Goal: Task Accomplishment & Management: Manage account settings

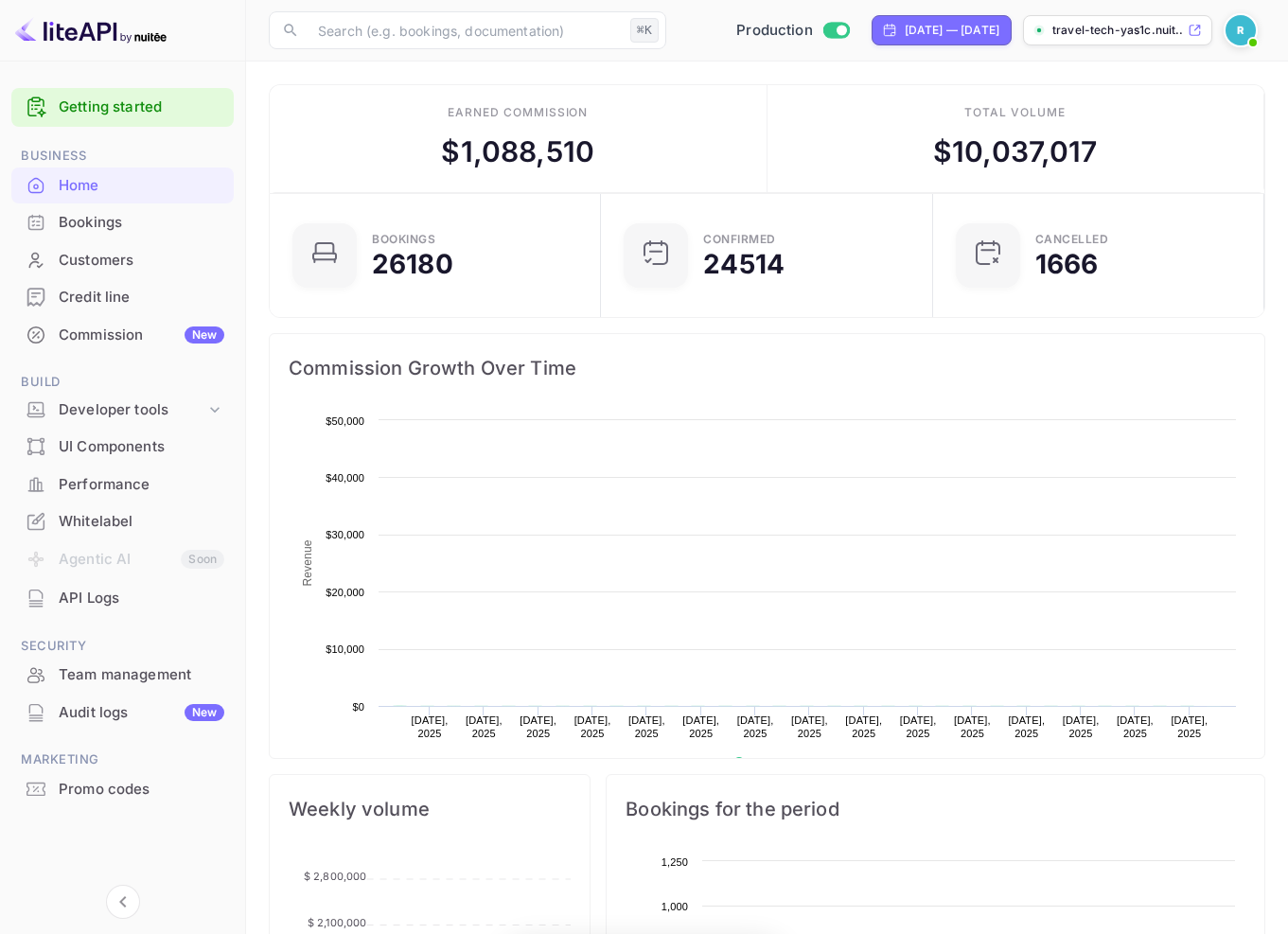
scroll to position [15, 14]
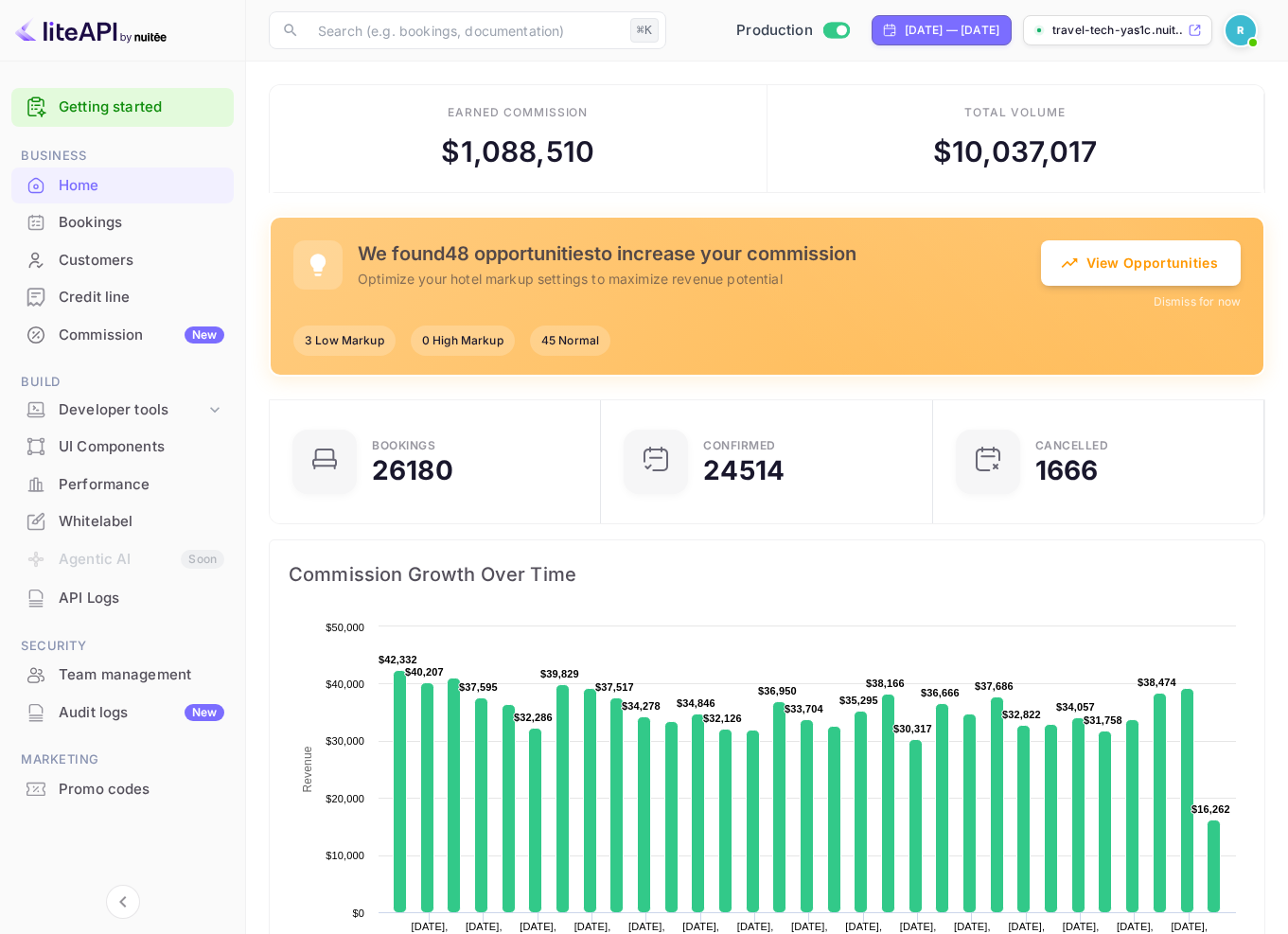
click at [129, 514] on div "Whitelabel" at bounding box center [141, 521] width 166 height 22
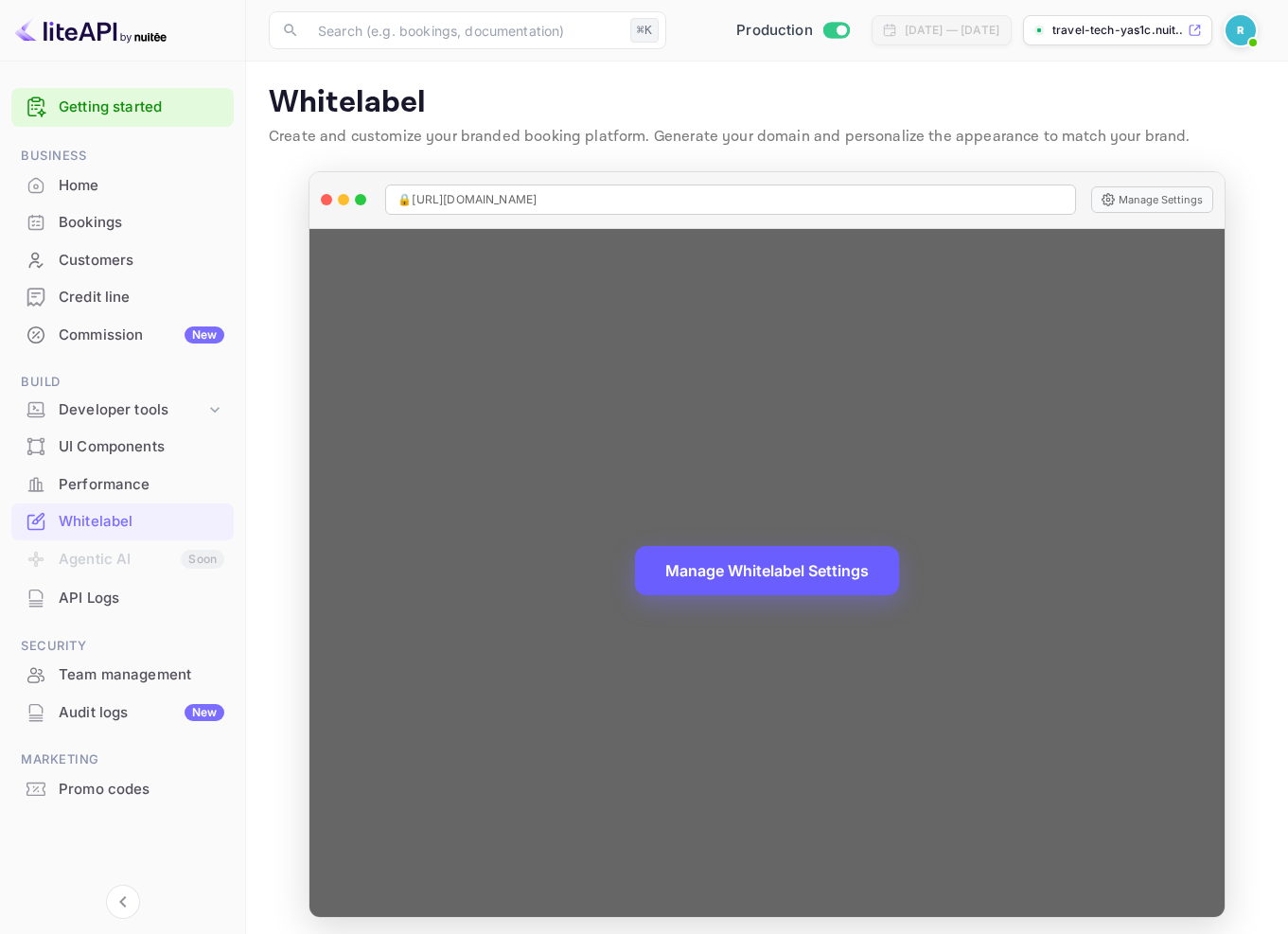
click at [740, 572] on button "Manage Whitelabel Settings" at bounding box center [766, 571] width 264 height 49
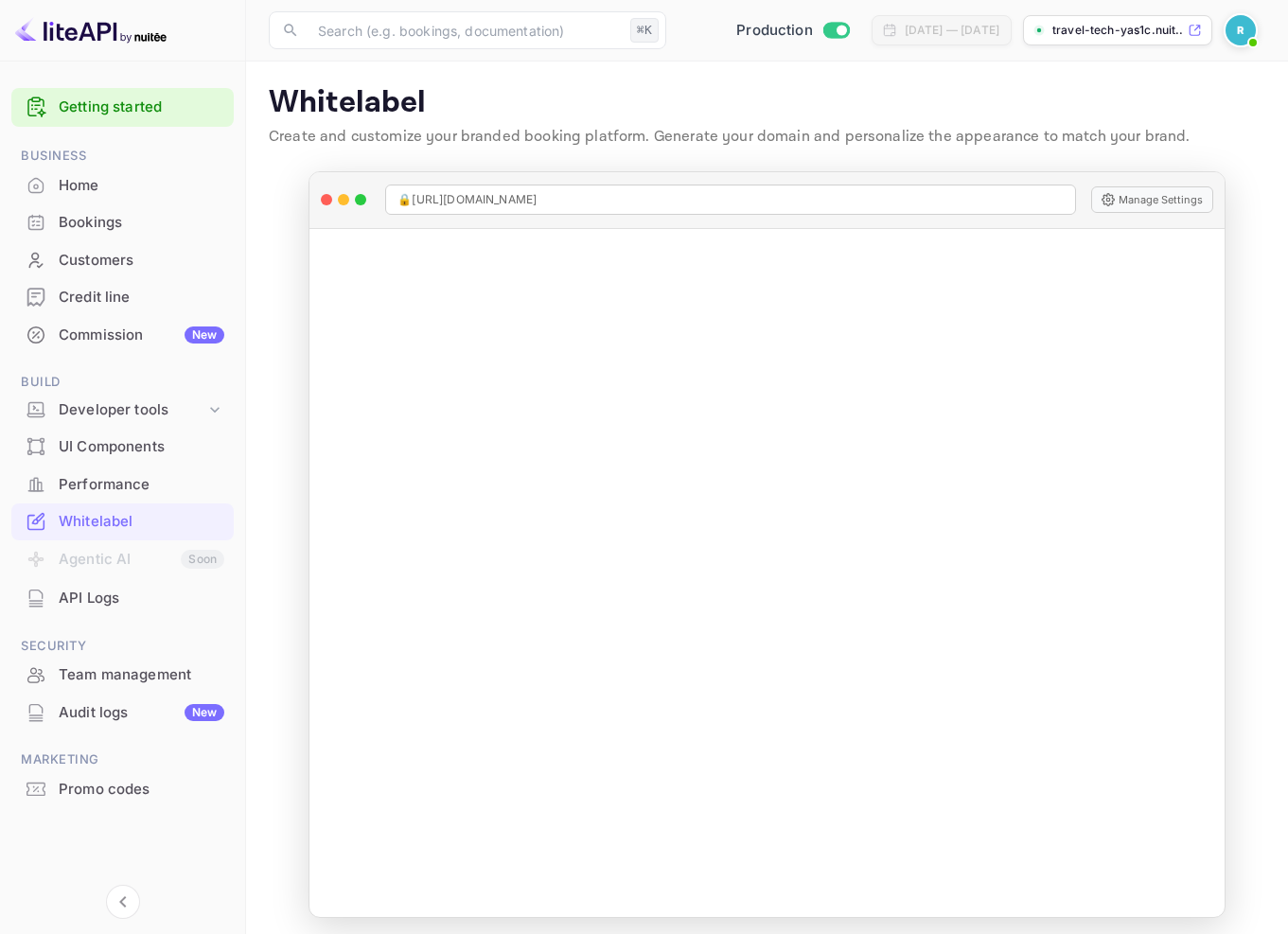
click at [65, 184] on div "Home" at bounding box center [141, 186] width 166 height 22
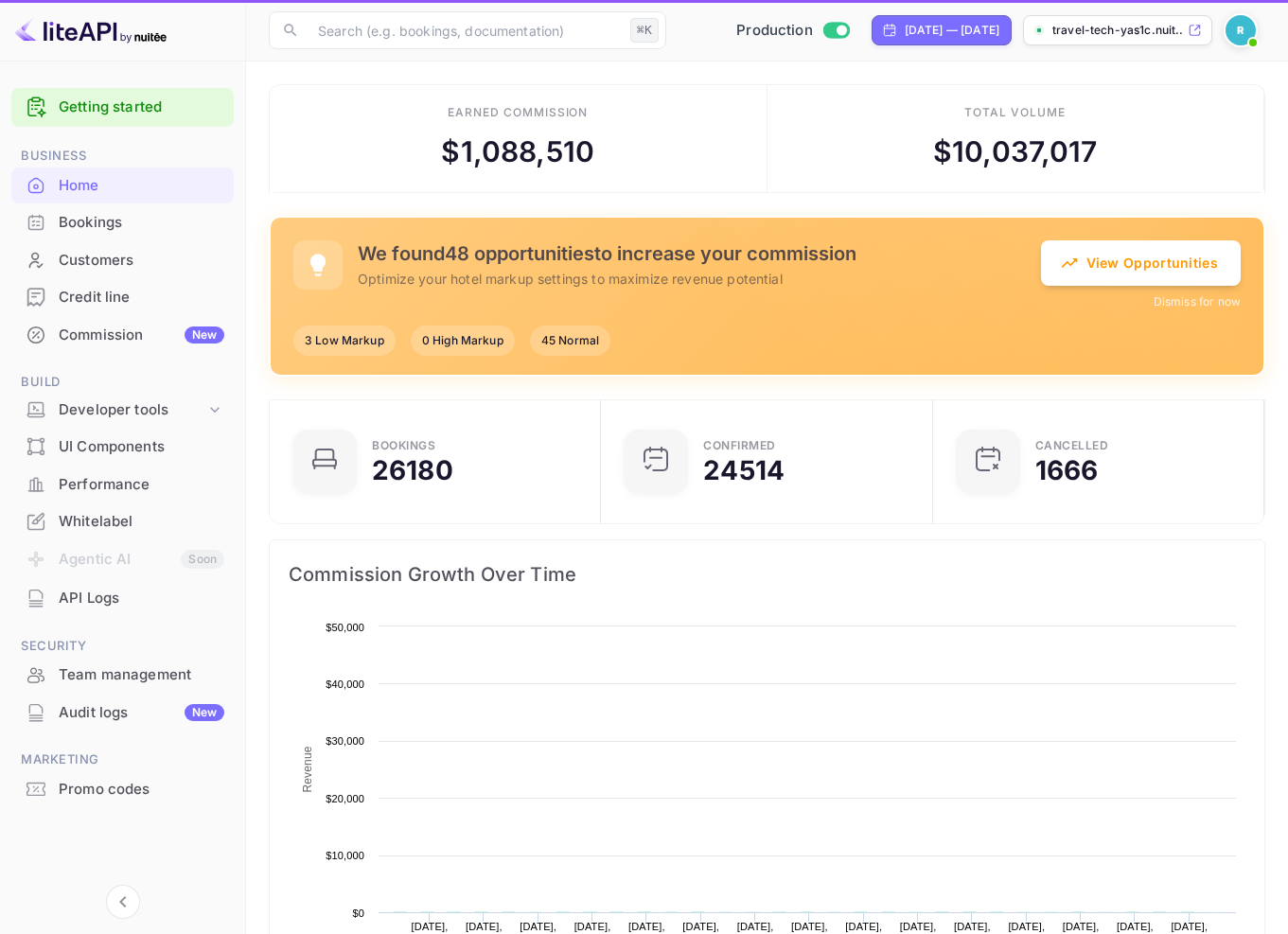
scroll to position [293, 305]
